Goal: Information Seeking & Learning: Learn about a topic

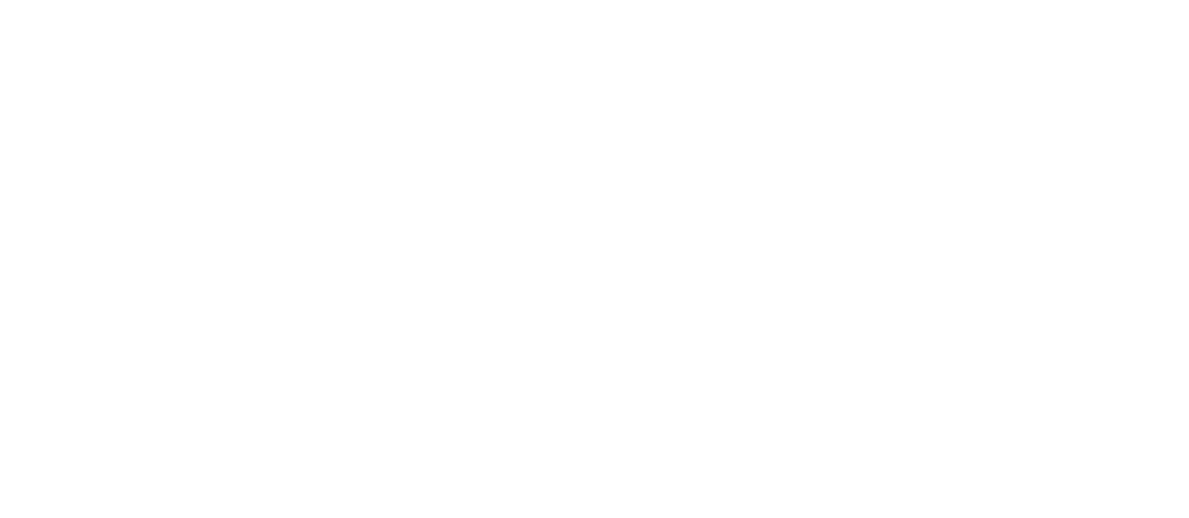
scroll to position [3975, 0]
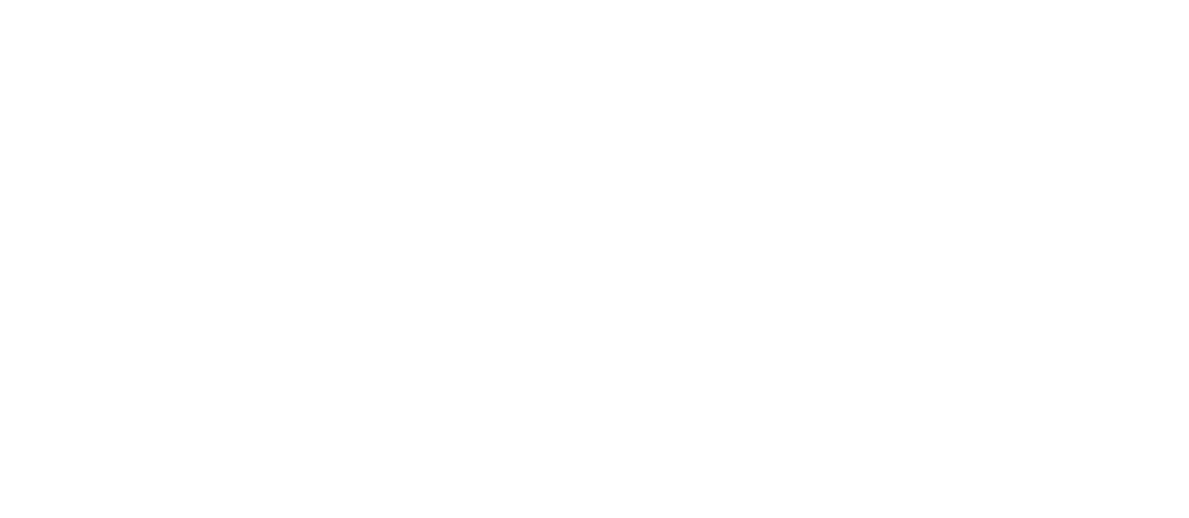
scroll to position [3559, 0]
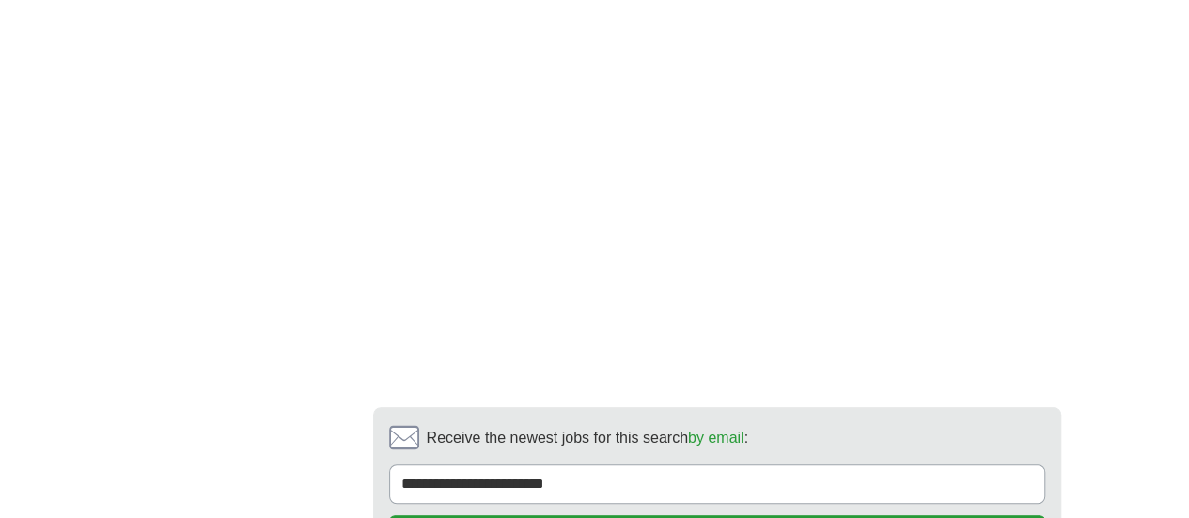
scroll to position [3886, 0]
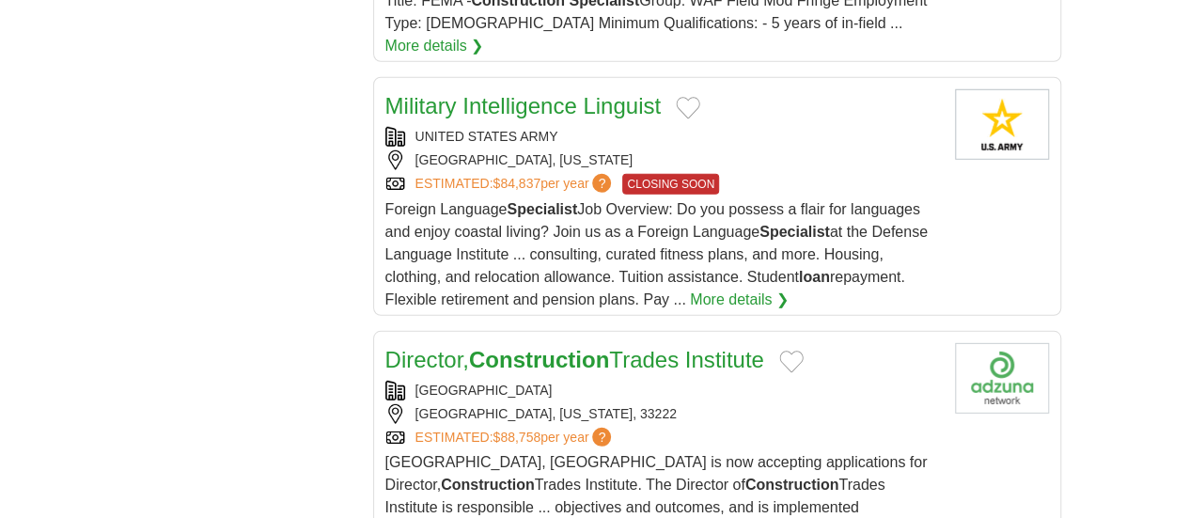
scroll to position [2553, 0]
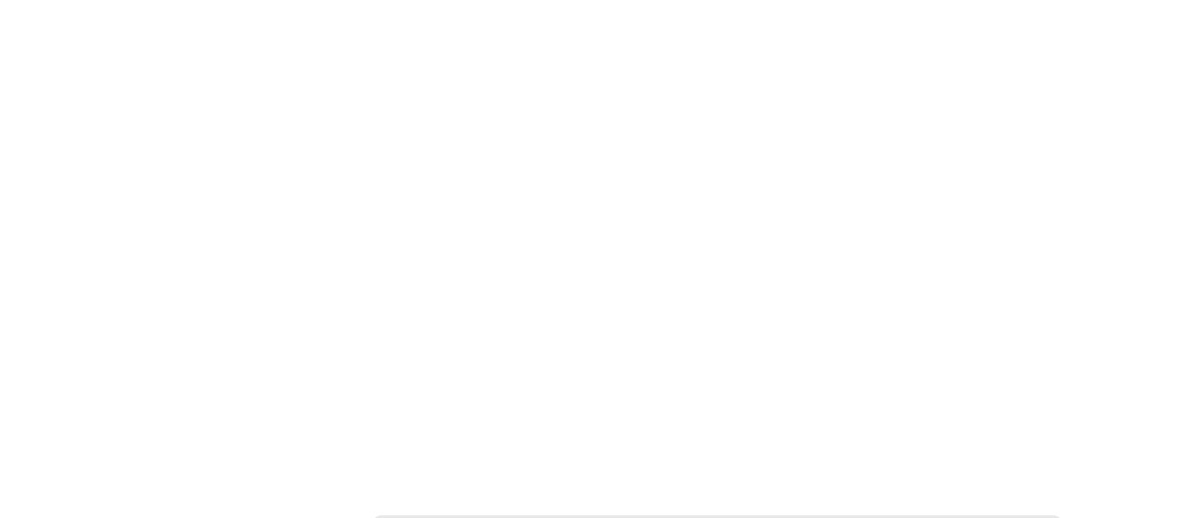
scroll to position [3504, 0]
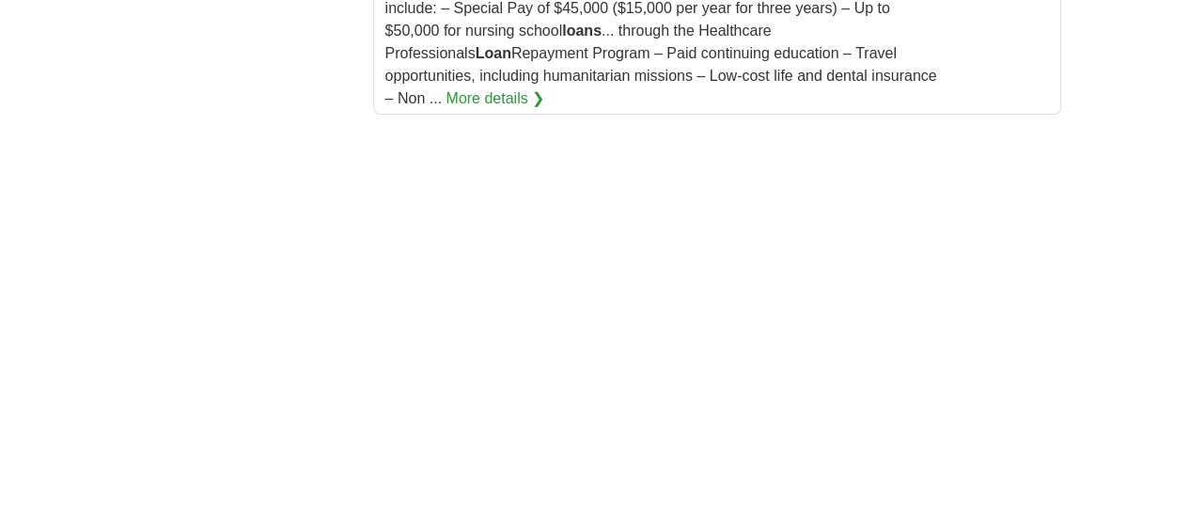
scroll to position [3660, 0]
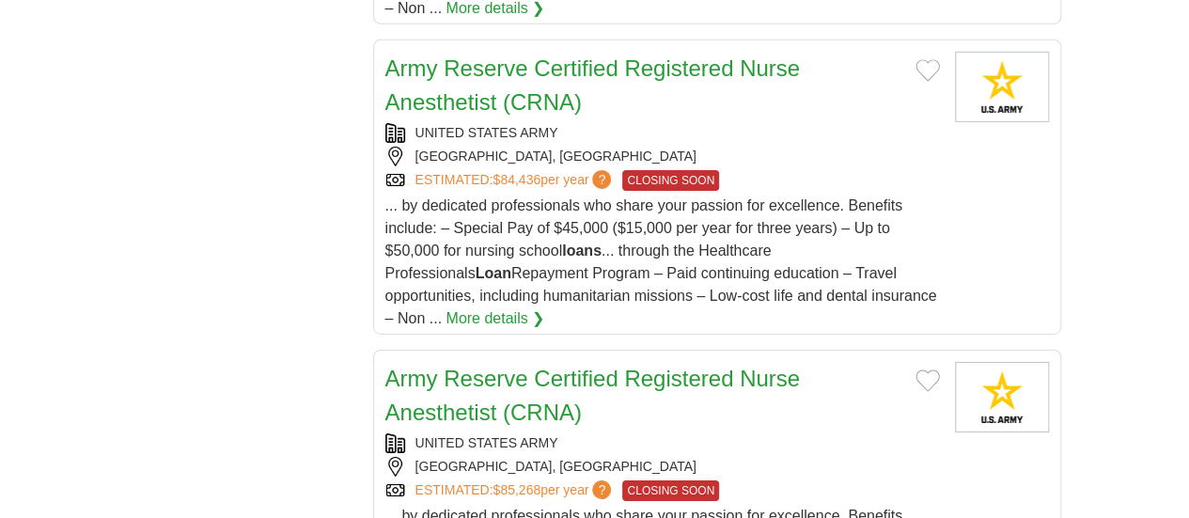
scroll to position [2999, 0]
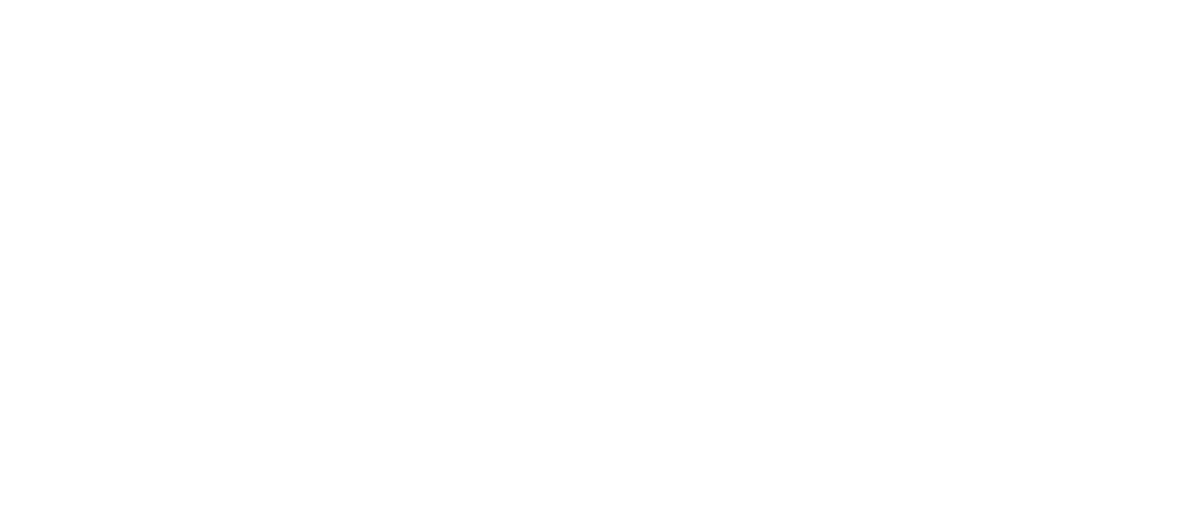
scroll to position [3691, 0]
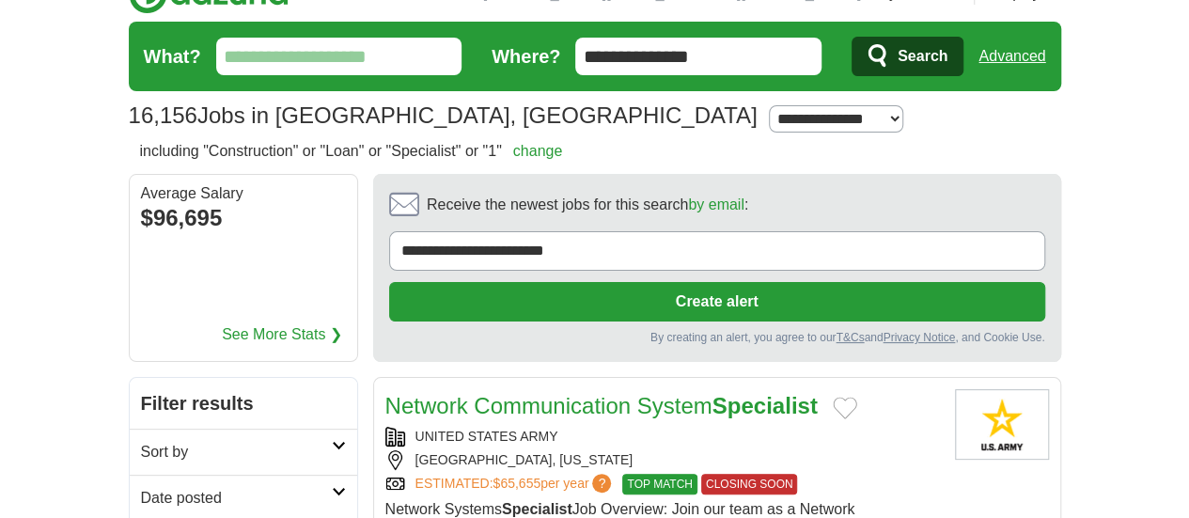
scroll to position [0, 0]
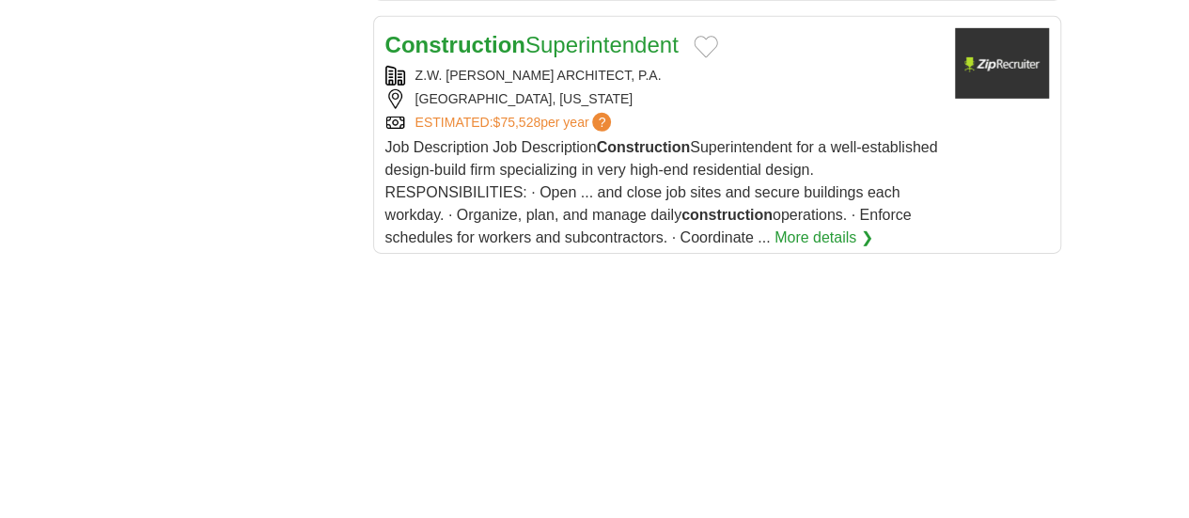
scroll to position [2936, 0]
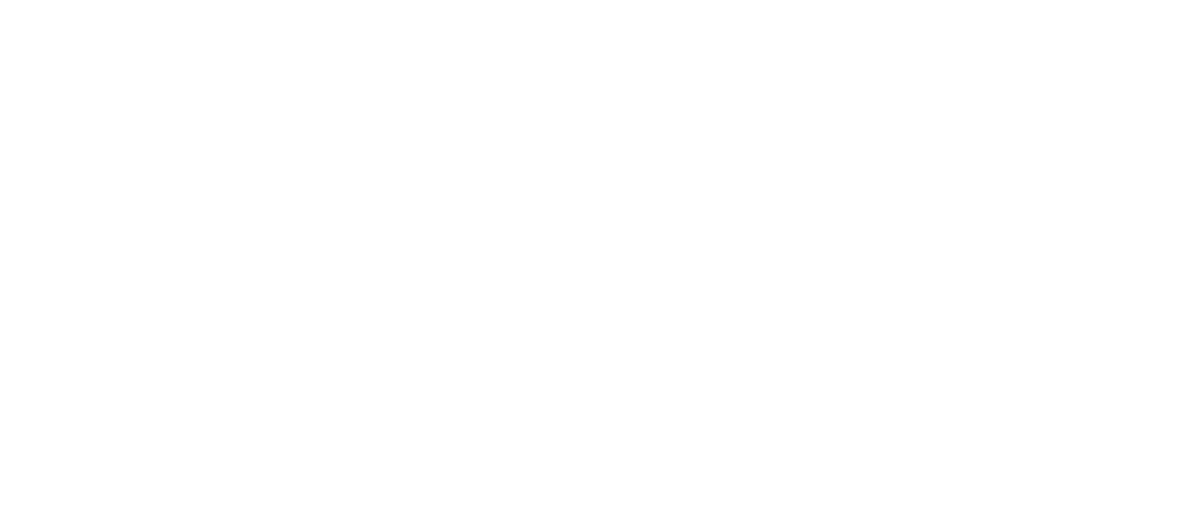
scroll to position [3370, 0]
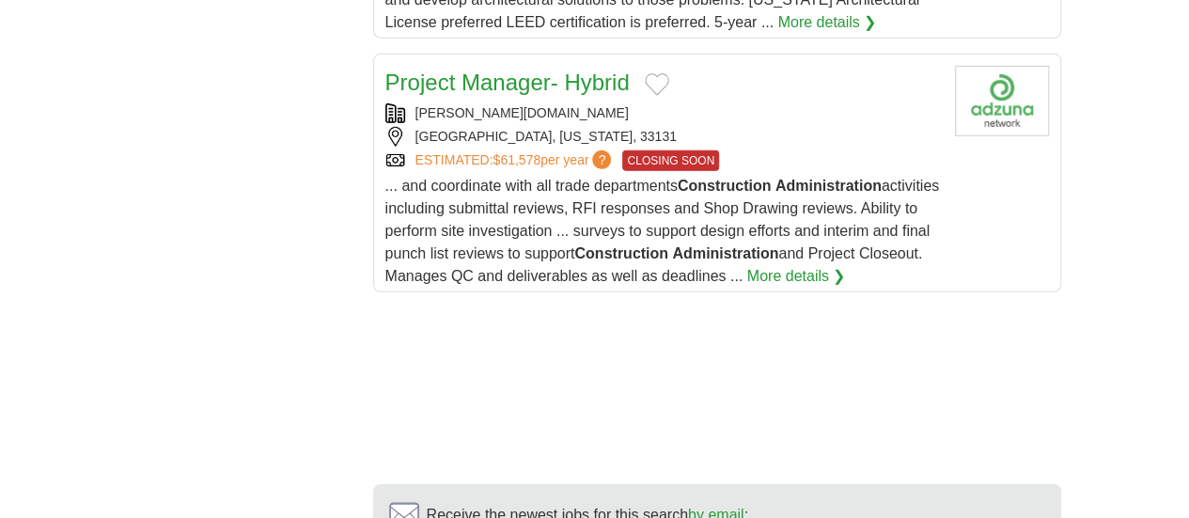
scroll to position [2788, 0]
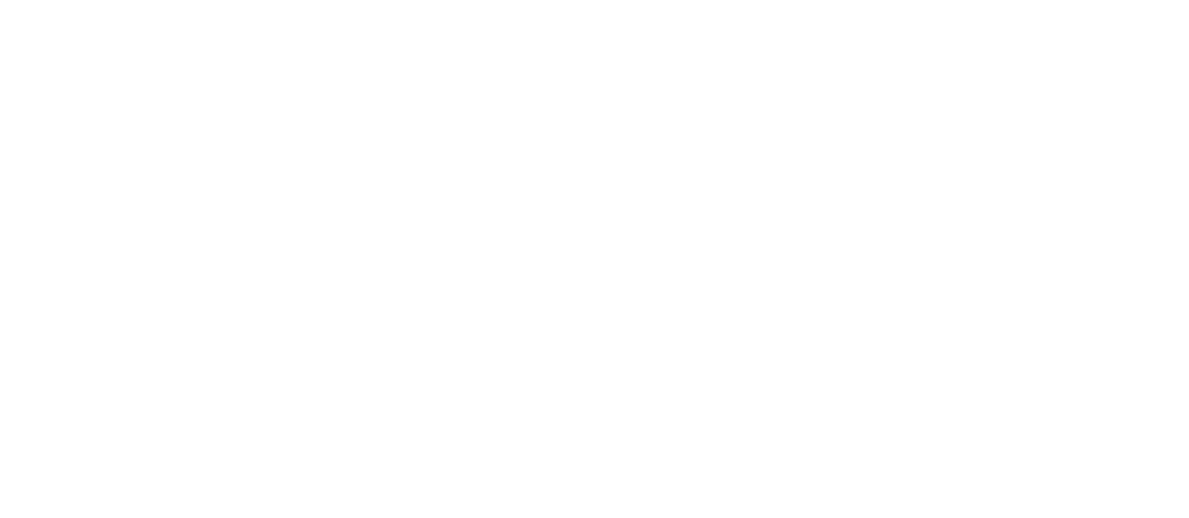
scroll to position [3258, 0]
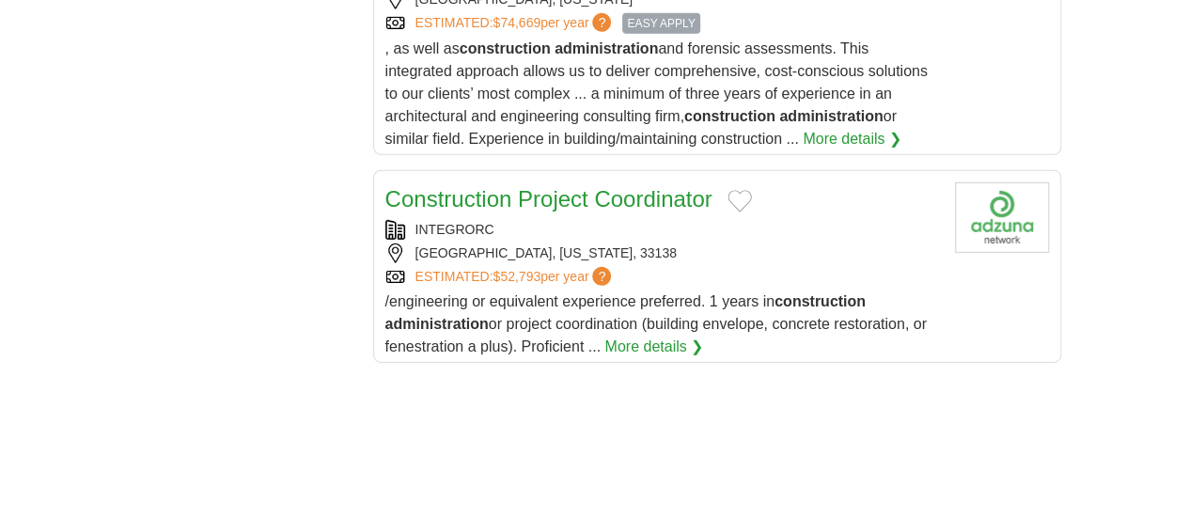
scroll to position [2924, 0]
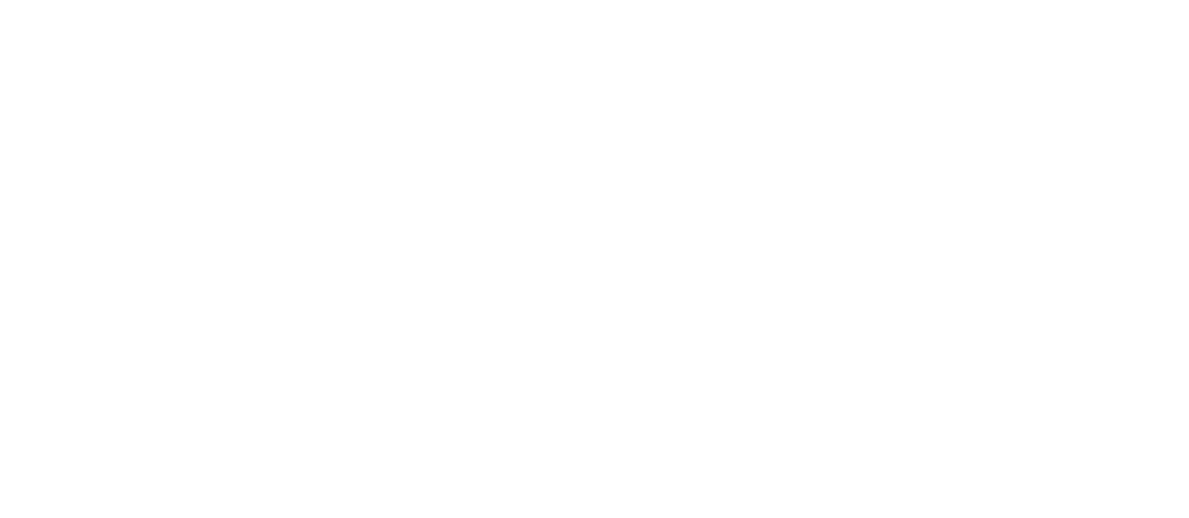
scroll to position [3839, 0]
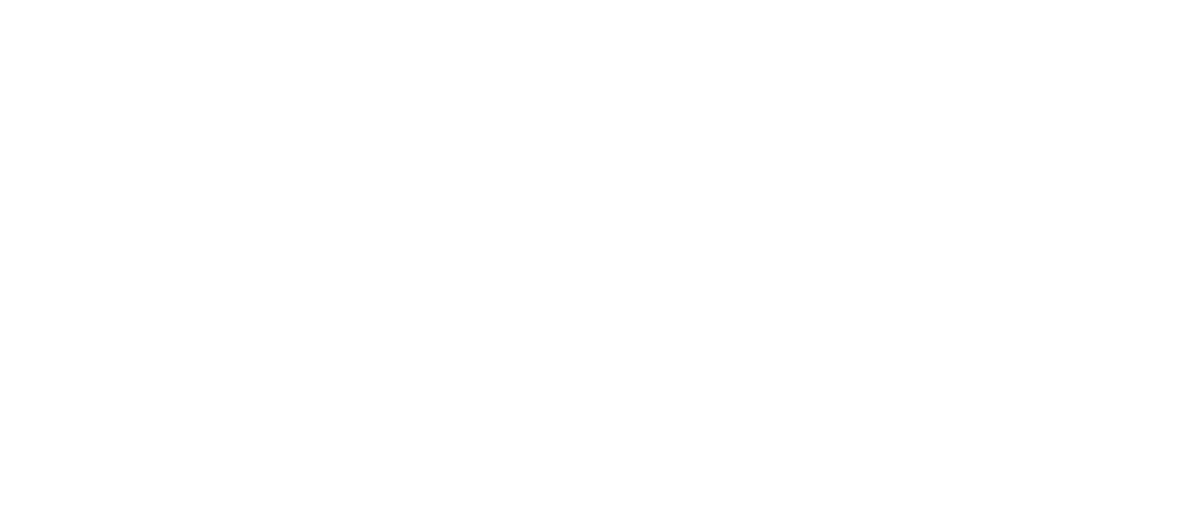
scroll to position [3252, 0]
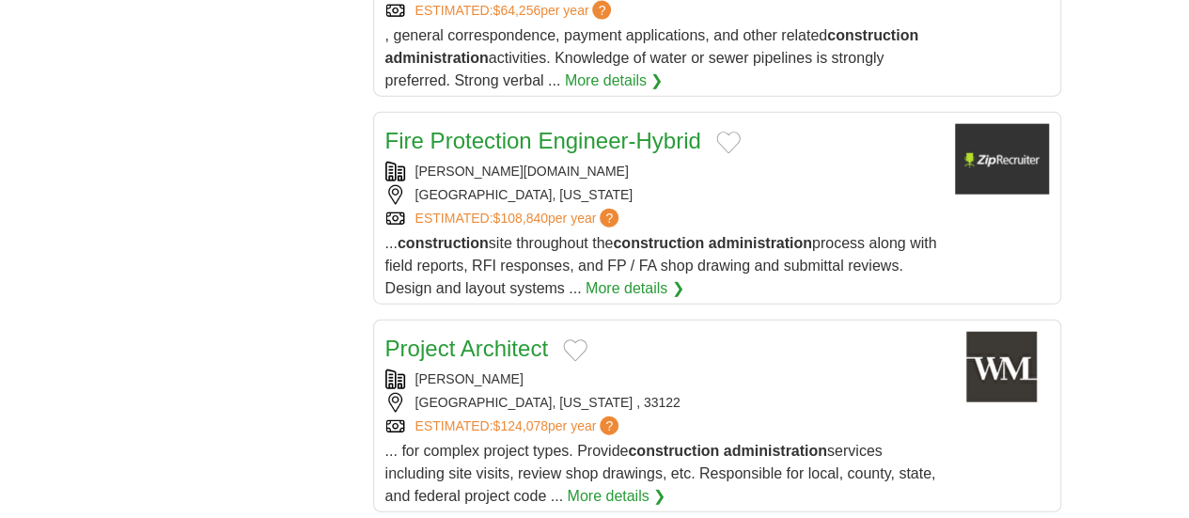
scroll to position [2189, 0]
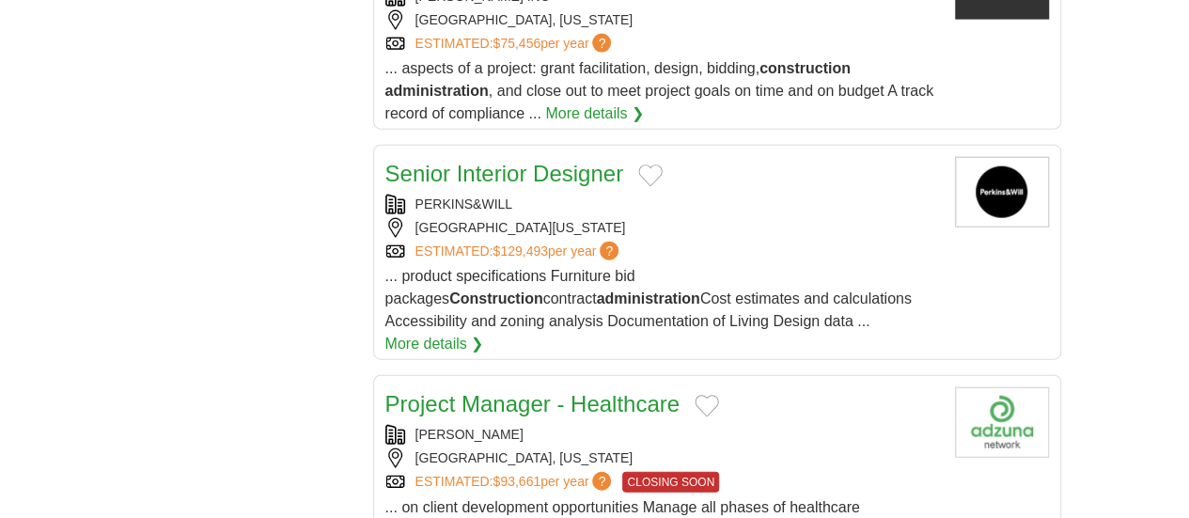
scroll to position [2106, 0]
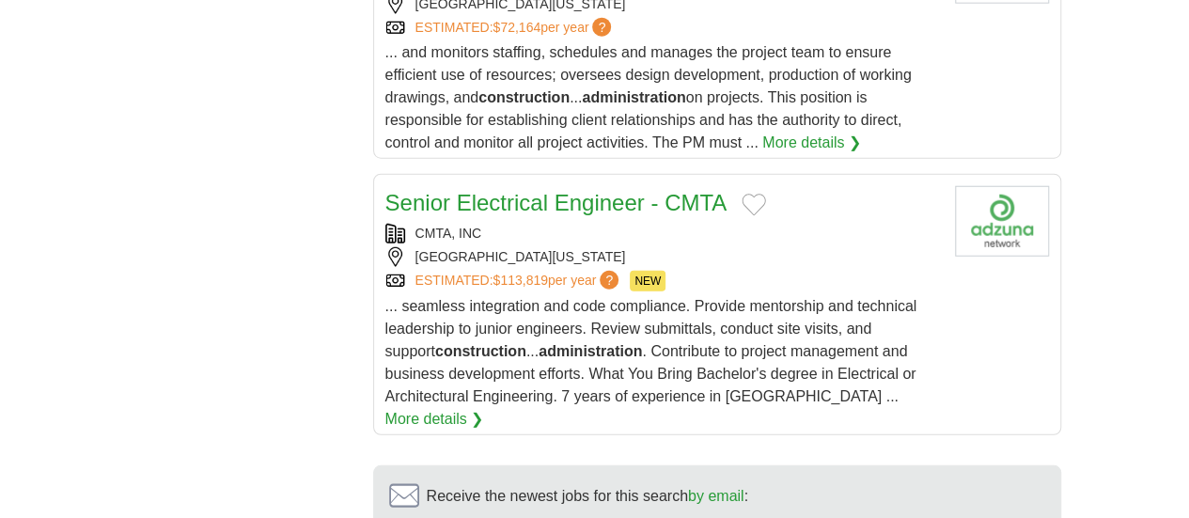
scroll to position [2369, 0]
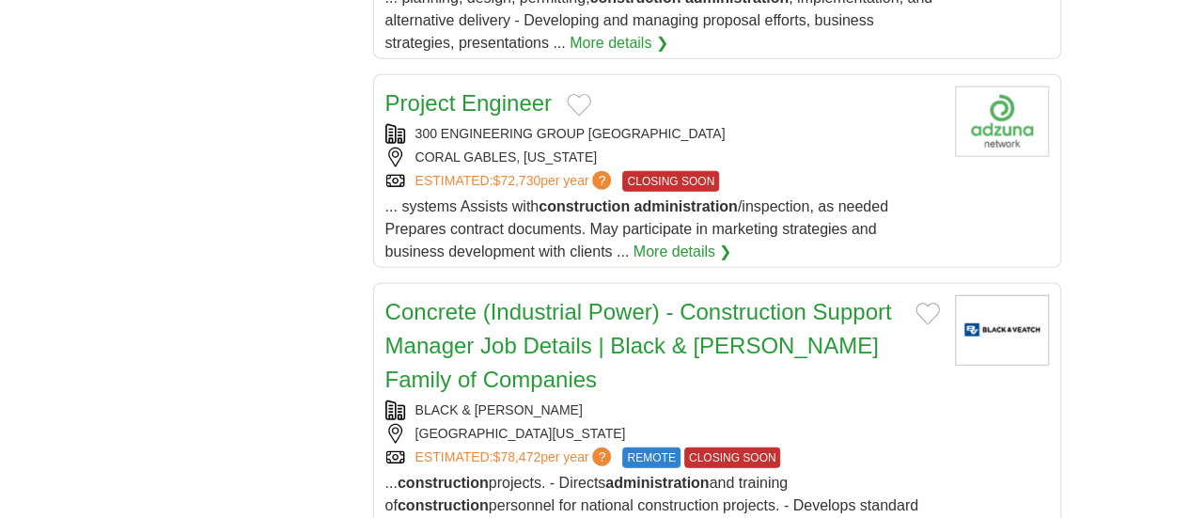
scroll to position [2194, 0]
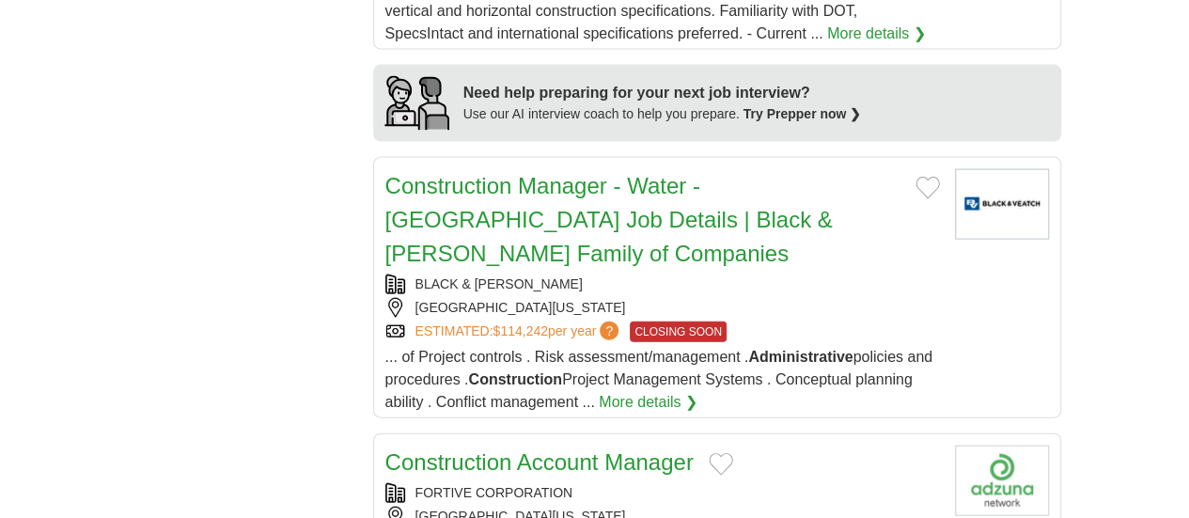
scroll to position [1930, 0]
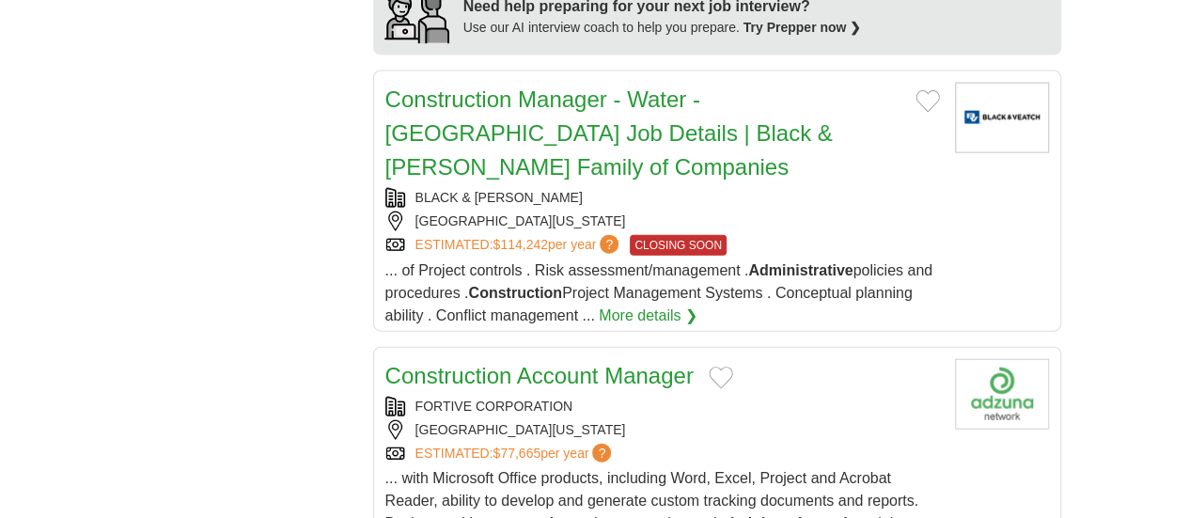
scroll to position [2168, 0]
